Goal: Entertainment & Leisure: Consume media (video, audio)

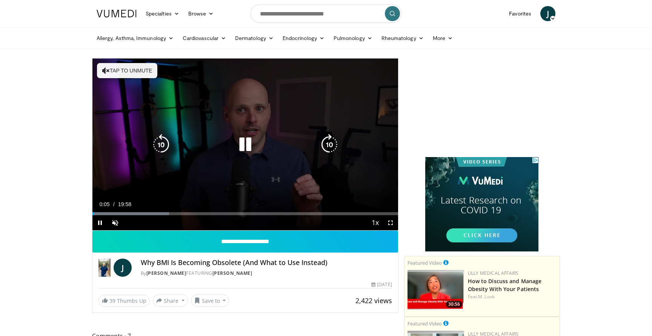
click at [120, 68] on button "Tap to unmute" at bounding box center [127, 70] width 60 height 15
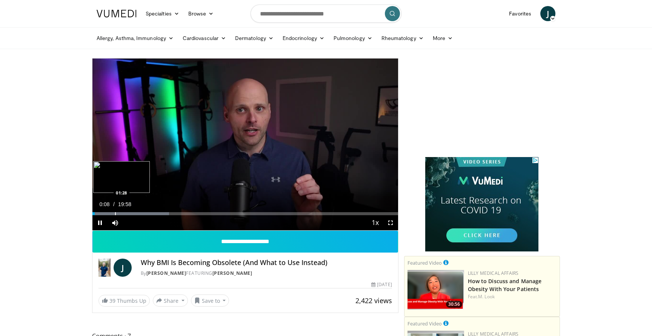
click at [115, 212] on div "Progress Bar" at bounding box center [115, 213] width 1 height 3
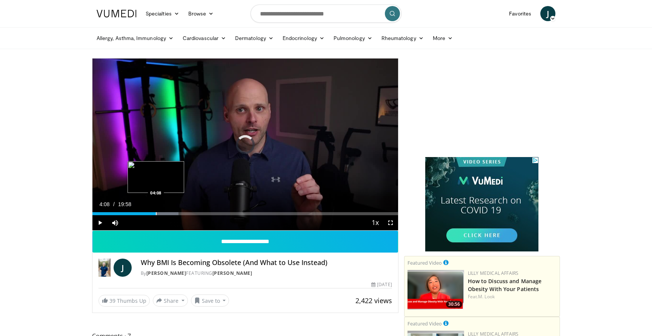
click at [156, 212] on div "Progress Bar" at bounding box center [156, 213] width 1 height 3
click at [188, 212] on div "Progress Bar" at bounding box center [188, 213] width 1 height 3
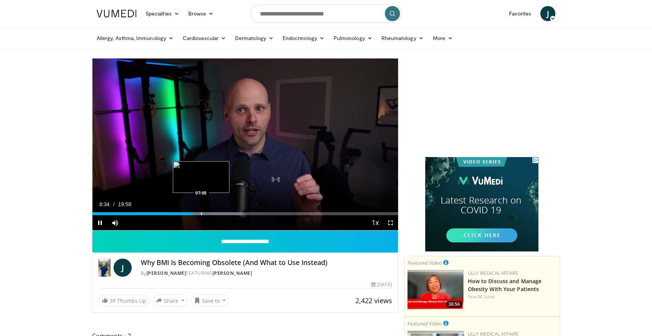
click at [201, 213] on div "10 seconds Tap to unmute" at bounding box center [245, 144] width 306 height 172
click at [214, 213] on div "Progress Bar" at bounding box center [213, 213] width 1 height 3
click at [209, 213] on div "Progress Bar" at bounding box center [209, 213] width 1 height 3
click at [101, 222] on span "Video Player" at bounding box center [99, 222] width 15 height 15
click at [102, 223] on span "Video Player" at bounding box center [99, 222] width 15 height 15
